Goal: Communication & Community: Answer question/provide support

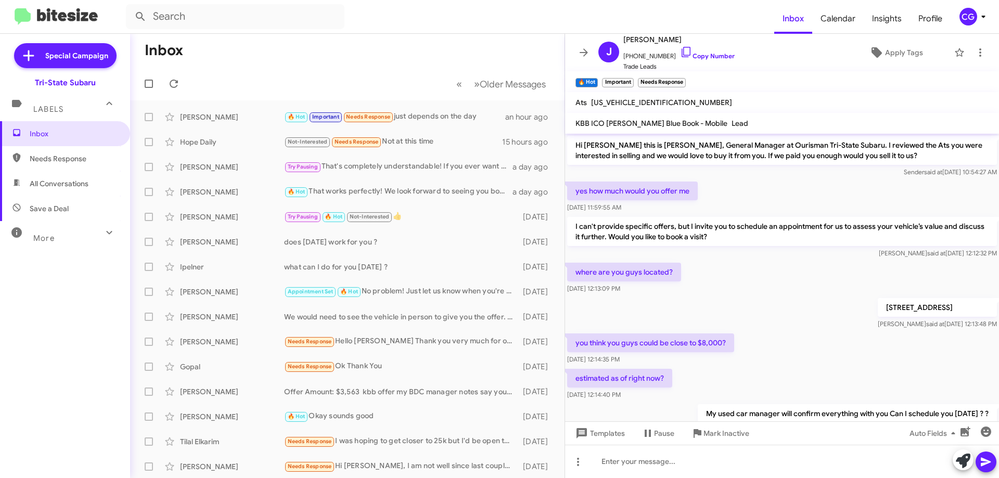
scroll to position [282, 0]
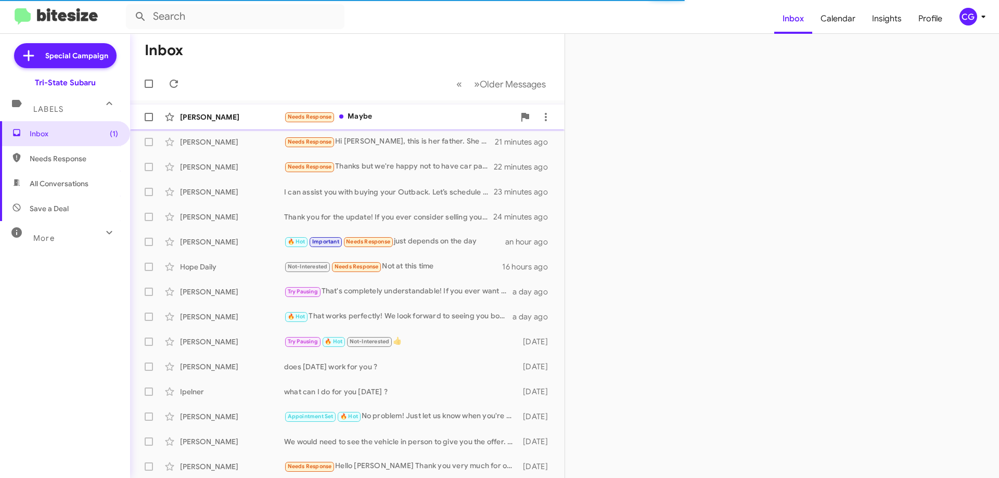
click at [387, 117] on div "Needs Response Maybe" at bounding box center [399, 117] width 230 height 12
click at [426, 114] on div "Needs Response Maybe" at bounding box center [399, 117] width 230 height 12
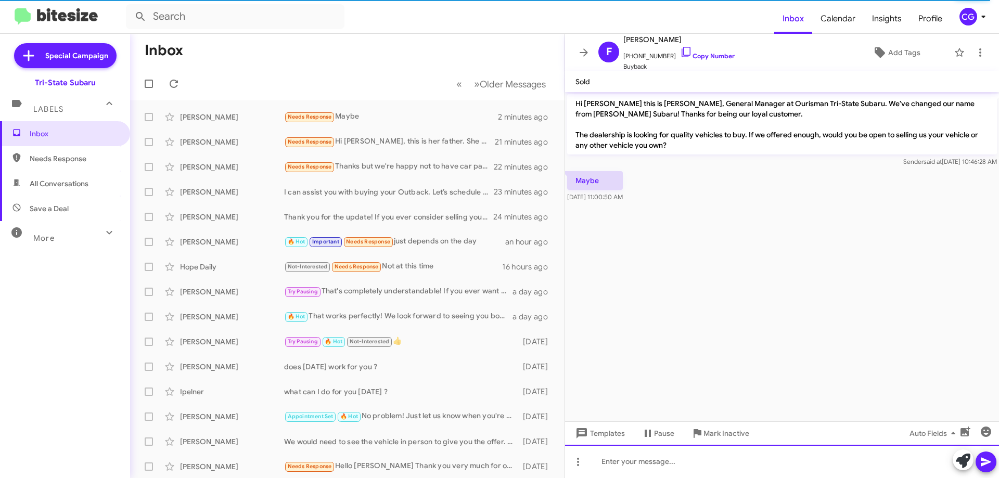
click at [659, 463] on div at bounding box center [782, 461] width 434 height 33
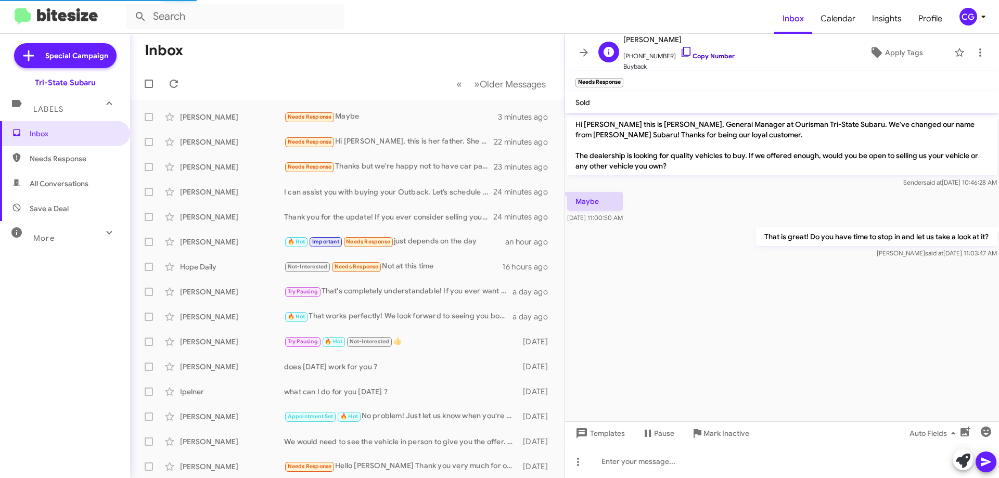
click at [702, 54] on link "Copy Number" at bounding box center [707, 56] width 55 height 8
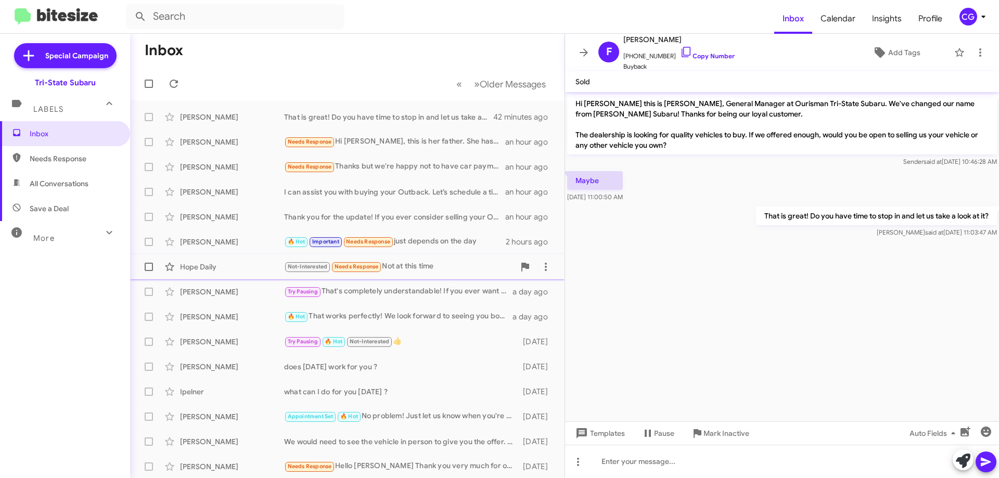
click at [412, 272] on div "Not-Interested Needs Response Not at this time" at bounding box center [399, 267] width 230 height 12
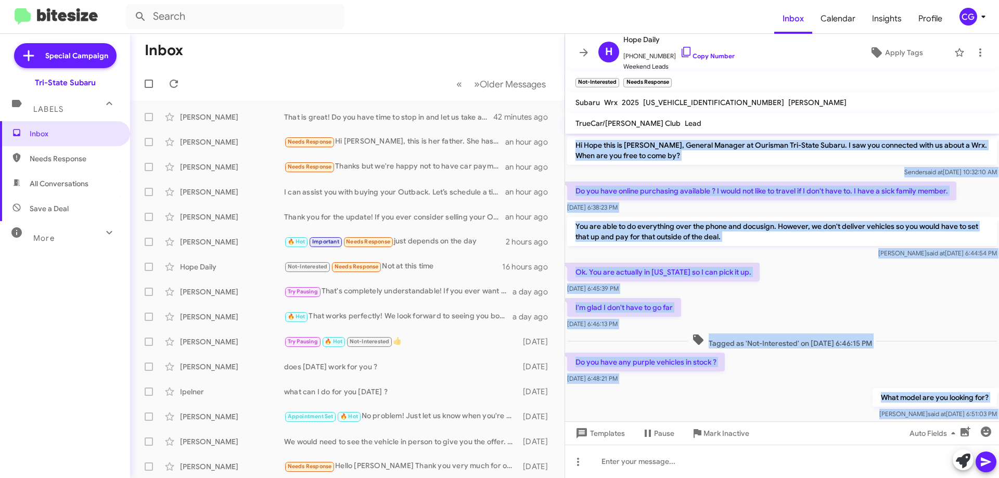
drag, startPoint x: 654, startPoint y: 369, endPoint x: 568, endPoint y: 138, distance: 246.1
click at [568, 138] on div "Hi Hope this is [PERSON_NAME], General Manager at Ourisman Tri-State Subaru. I …" at bounding box center [782, 318] width 434 height 369
copy div "Hi Hope this is [PERSON_NAME], General Manager at Ourisman Tri-State Subaru. I …"
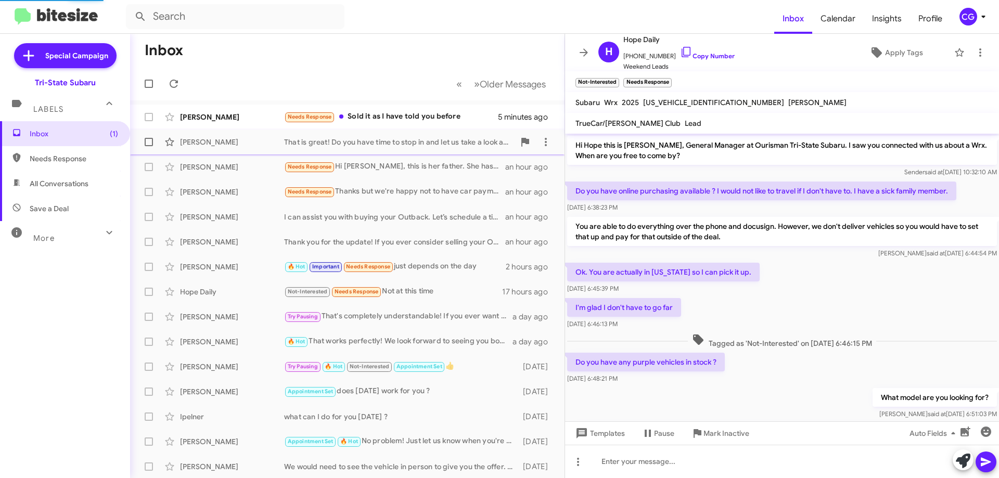
scroll to position [86, 0]
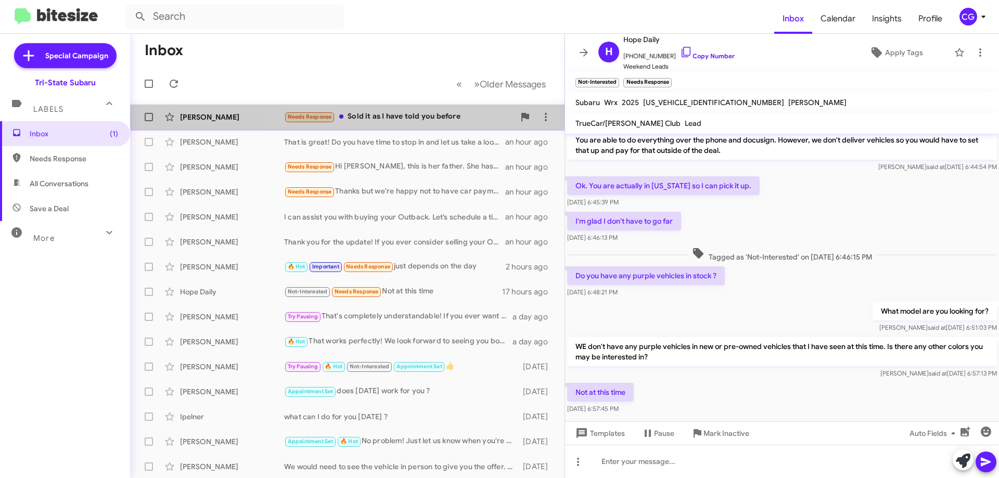
click at [408, 122] on div "Needs Response Sold it as I have told you before" at bounding box center [399, 117] width 230 height 12
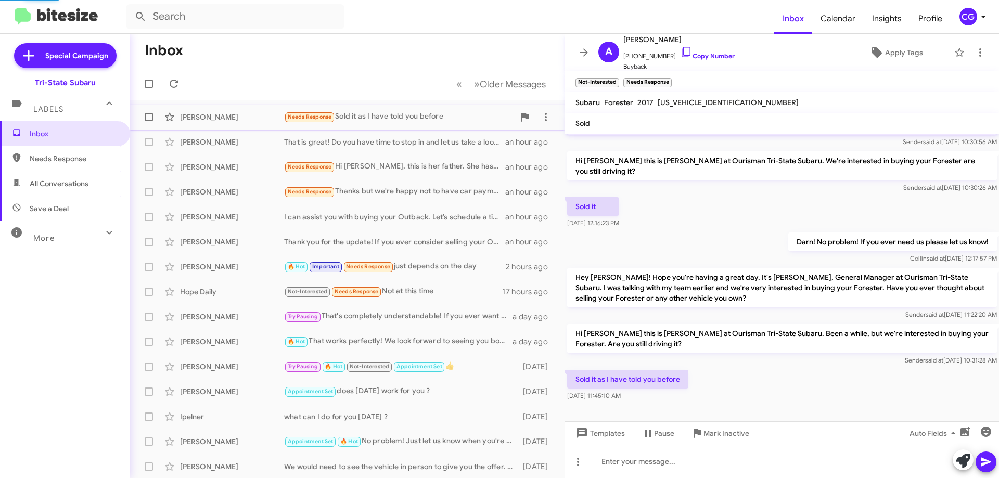
scroll to position [61, 0]
click at [740, 432] on span "Mark Inactive" at bounding box center [726, 433] width 46 height 19
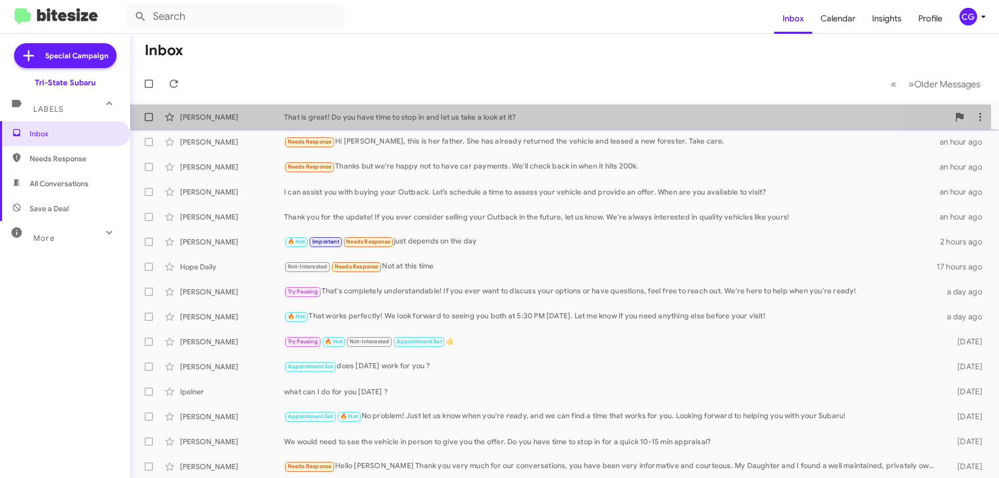
click at [482, 120] on div "That is great! Do you have time to stop in and let us take a look at it?" at bounding box center [616, 117] width 665 height 10
